Goal: Navigation & Orientation: Find specific page/section

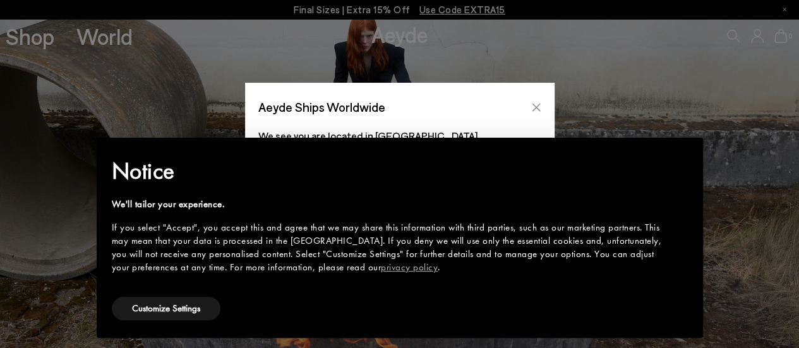
click at [535, 113] on button "Close" at bounding box center [536, 107] width 19 height 19
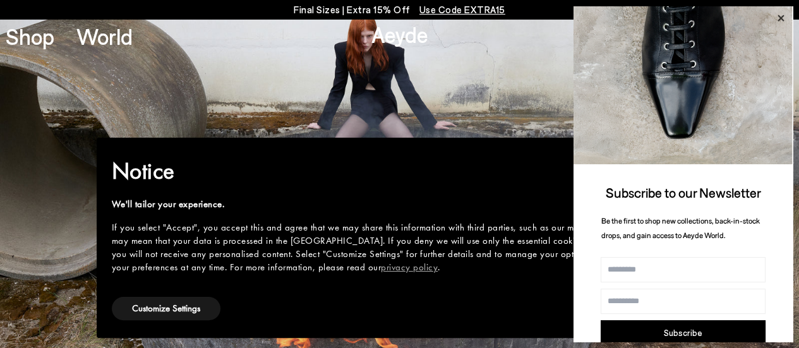
click at [778, 17] on icon at bounding box center [780, 18] width 6 height 6
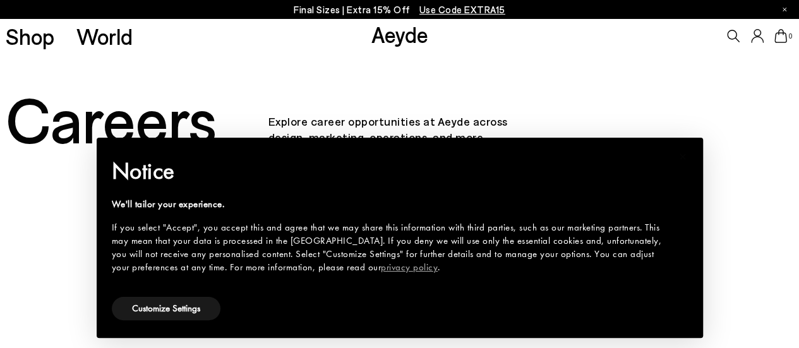
click at [177, 301] on button "Customize Settings" at bounding box center [166, 308] width 109 height 23
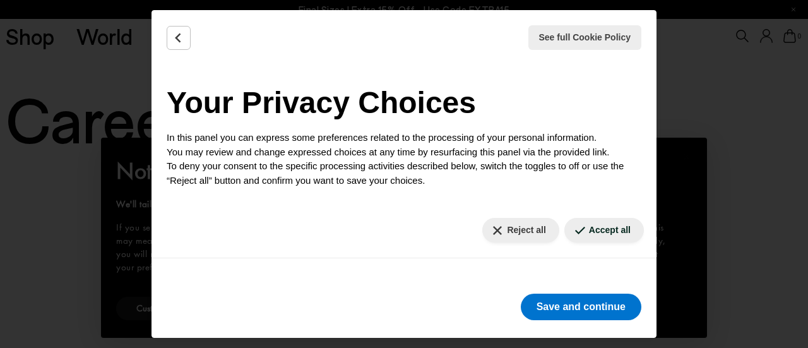
click at [538, 242] on div "Reject all Accept all" at bounding box center [404, 231] width 505 height 56
click at [524, 229] on button "Reject all" at bounding box center [520, 230] width 76 height 25
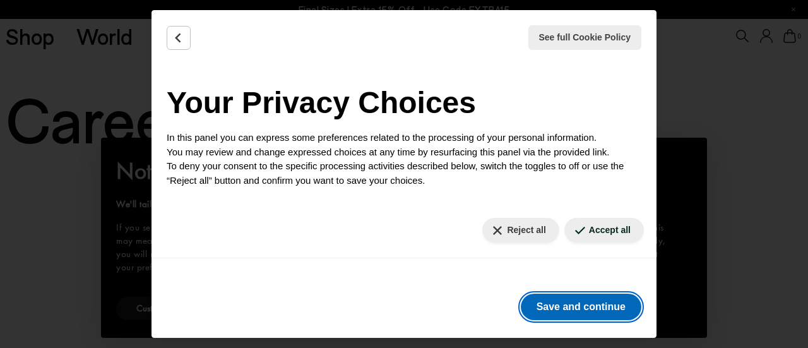
click at [563, 302] on button "Save and continue" at bounding box center [581, 307] width 121 height 27
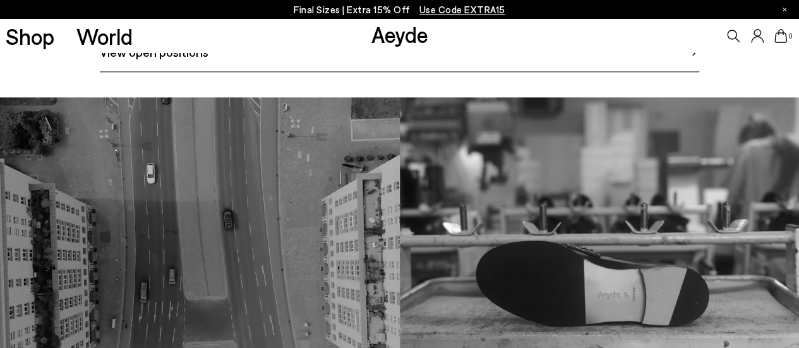
scroll to position [631, 0]
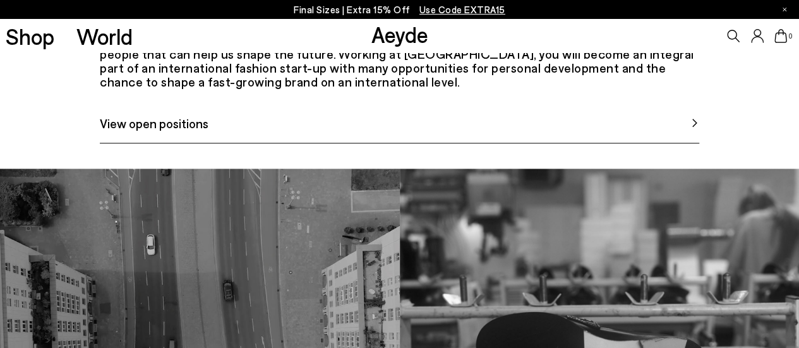
click at [197, 143] on link "View open positions" at bounding box center [399, 129] width 599 height 30
